Goal: Information Seeking & Learning: Learn about a topic

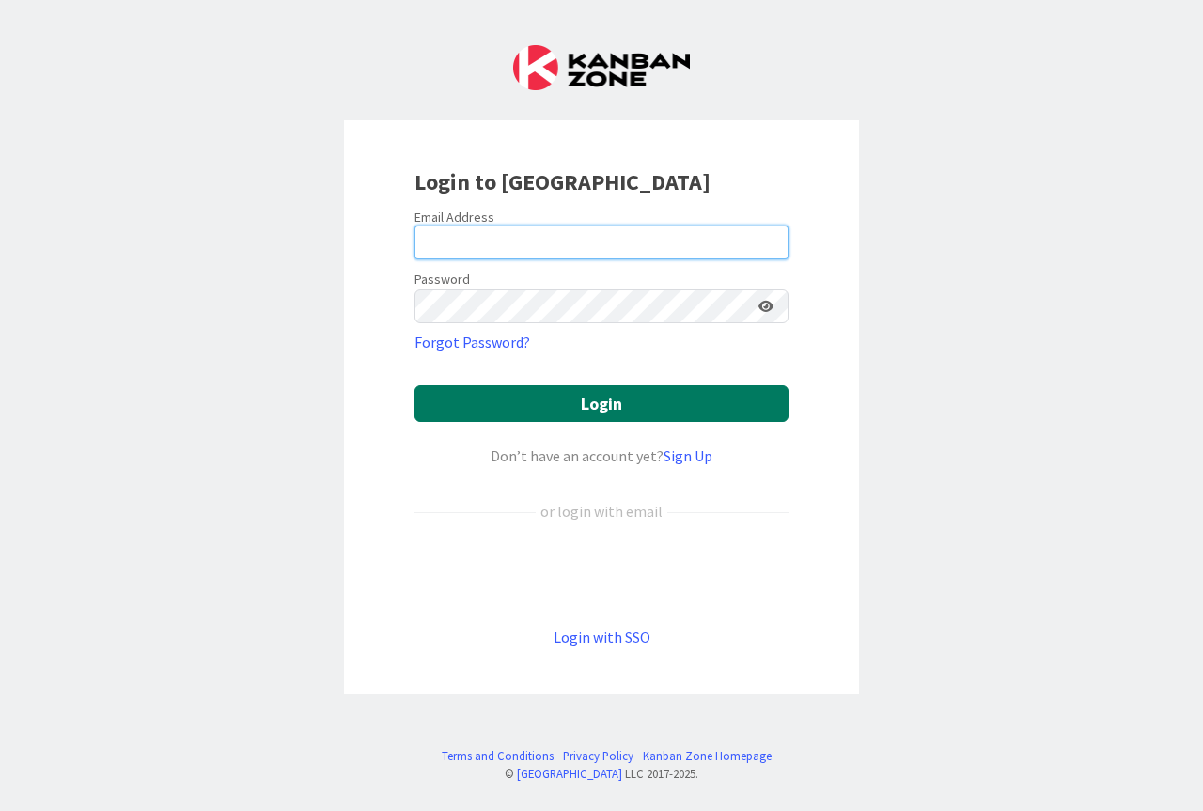
type input "[EMAIL_ADDRESS][DOMAIN_NAME]"
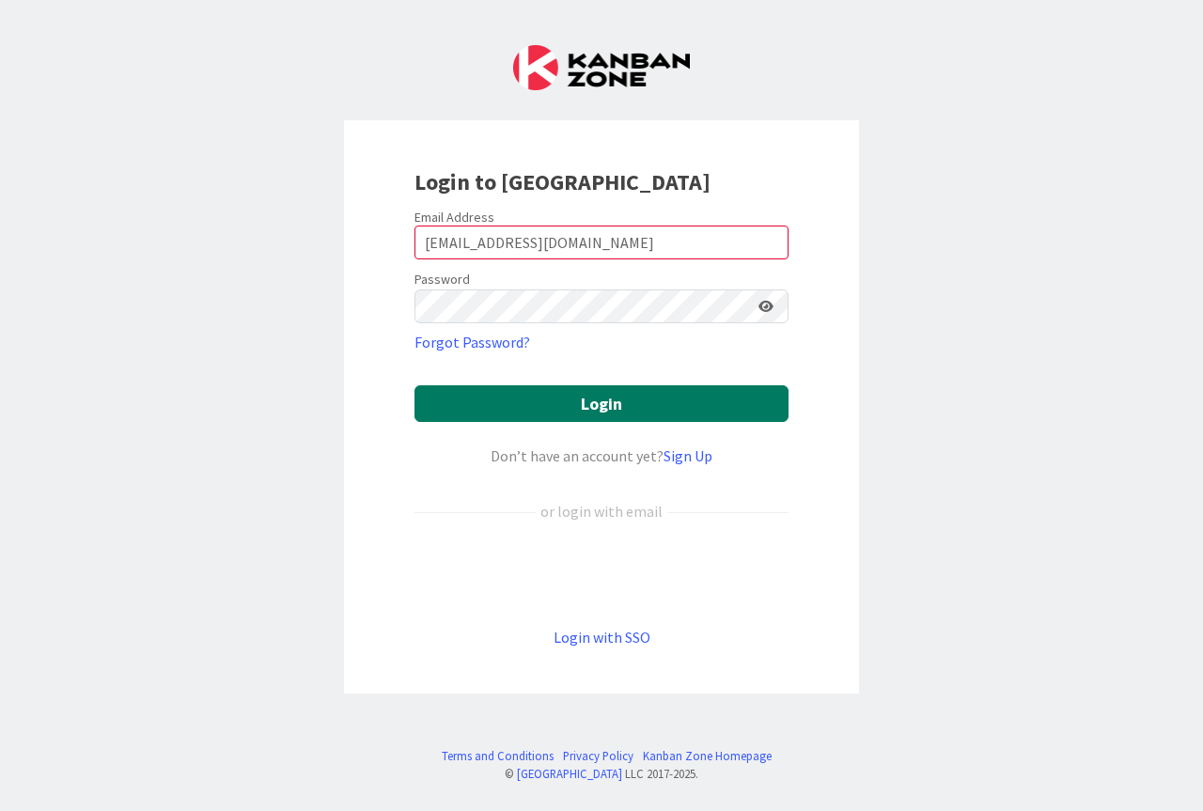
click at [684, 410] on button "Login" at bounding box center [601, 403] width 374 height 37
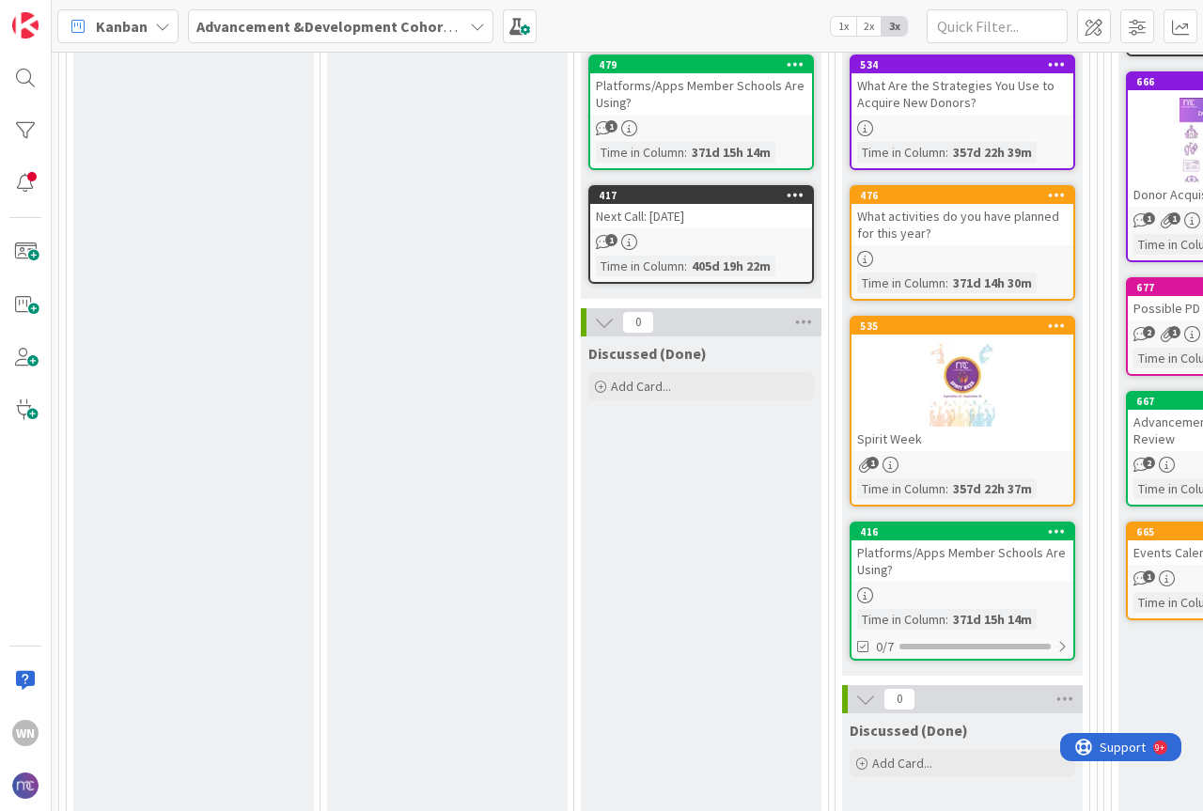
scroll to position [1128, 0]
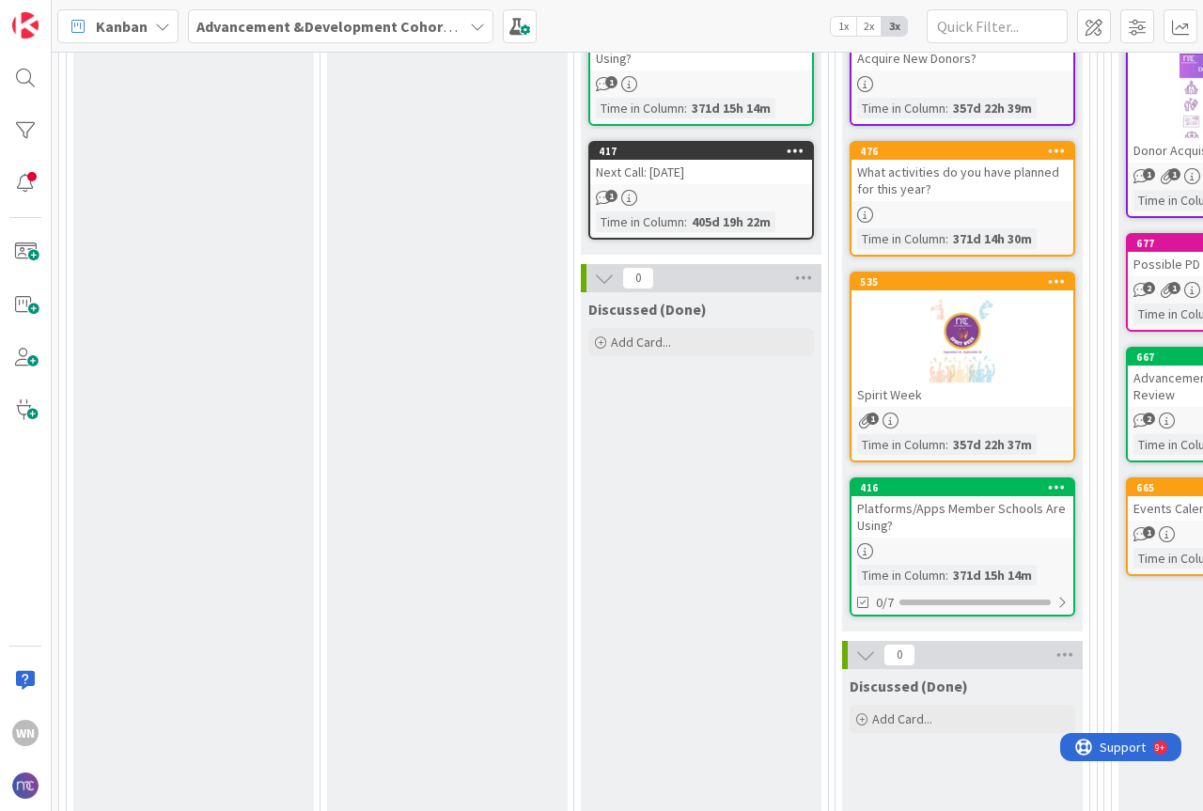
click at [881, 509] on div "Platforms/Apps Member Schools Are Using?" at bounding box center [962, 516] width 222 height 41
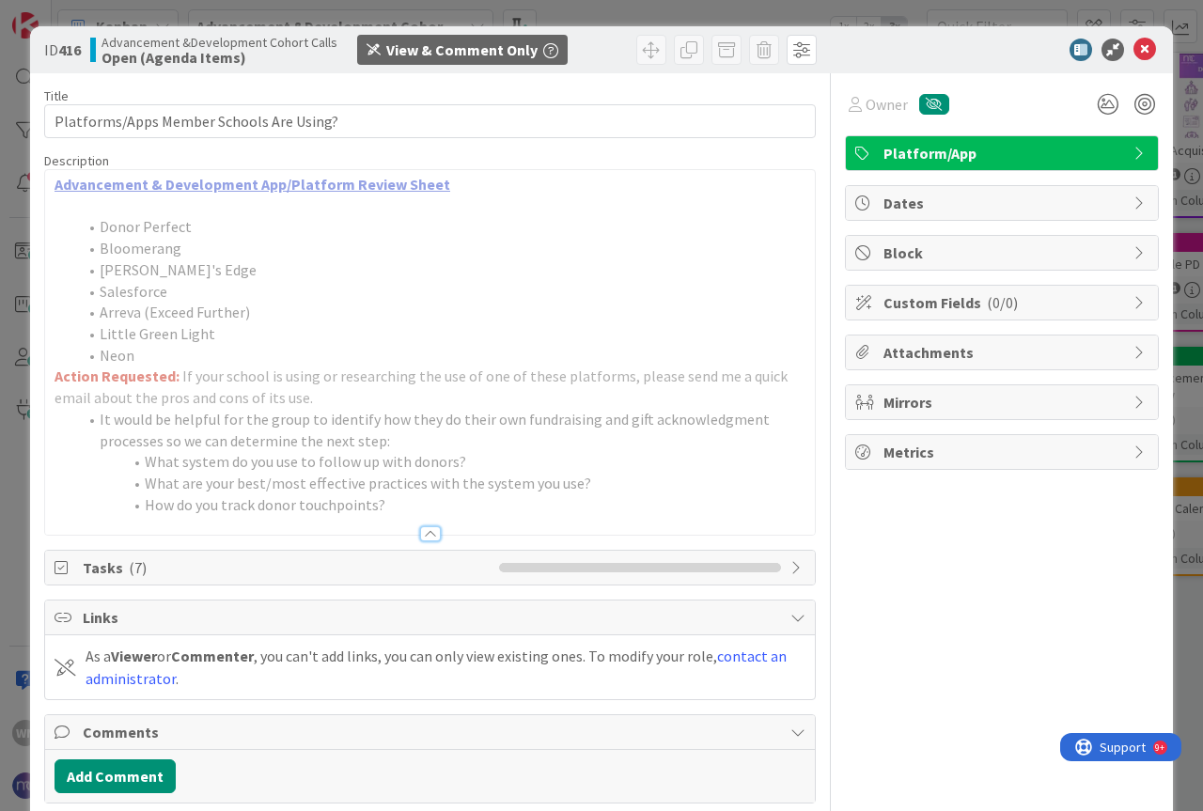
click at [280, 179] on link "Advancement & Development App/Platform Review Sheet" at bounding box center [253, 184] width 396 height 19
